Goal: Download file/media

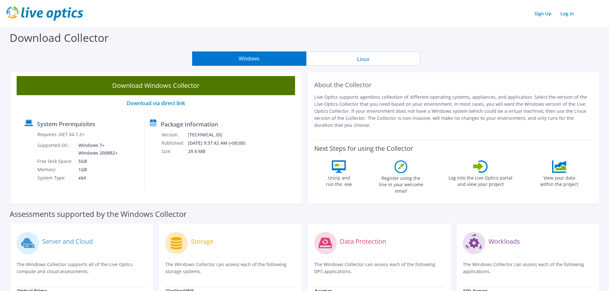
click at [159, 86] on link "Download Windows Collector" at bounding box center [156, 85] width 278 height 19
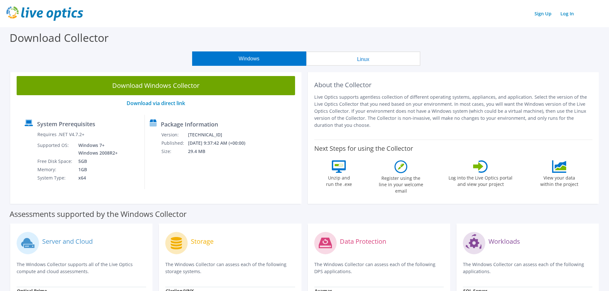
click at [521, 47] on div "Download Collector" at bounding box center [304, 39] width 603 height 24
click at [284, 170] on div "System Prerequisites Requires .NET V4.7.2+ Supported OS: Windows 7+ Windows 200…" at bounding box center [156, 152] width 272 height 74
click at [155, 46] on div "Download Collector" at bounding box center [304, 39] width 603 height 24
click at [171, 40] on div "Download Collector" at bounding box center [304, 39] width 603 height 24
click at [388, 33] on div "Download Collector" at bounding box center [304, 39] width 603 height 24
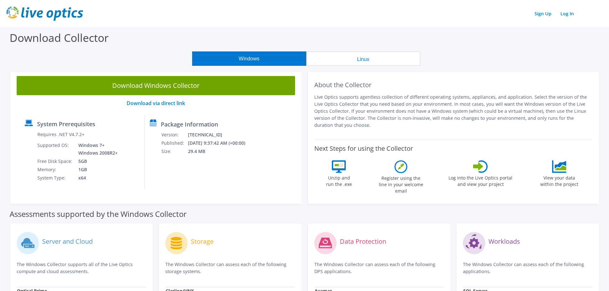
click at [300, 205] on div "Assessments supported by the Windows Collector" at bounding box center [305, 213] width 590 height 16
click at [166, 49] on div "Download Collector" at bounding box center [304, 39] width 603 height 24
click at [427, 38] on div "Download Collector" at bounding box center [304, 39] width 603 height 24
click at [277, 171] on div "System Prerequisites Requires .NET V4.7.2+ Supported OS: Windows 7+ Windows 200…" at bounding box center [156, 152] width 272 height 74
click at [492, 45] on div "Download Collector" at bounding box center [304, 39] width 603 height 24
